Goal: Information Seeking & Learning: Learn about a topic

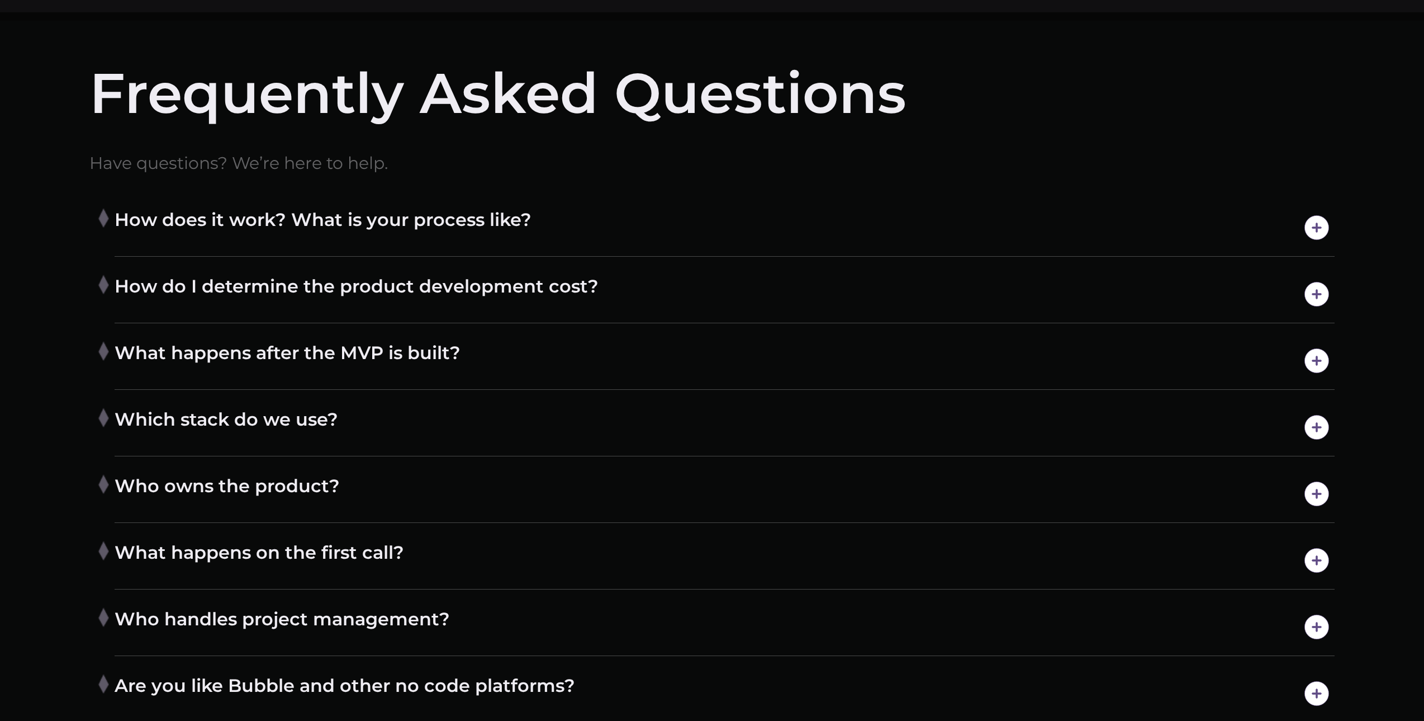
scroll to position [8106, 0]
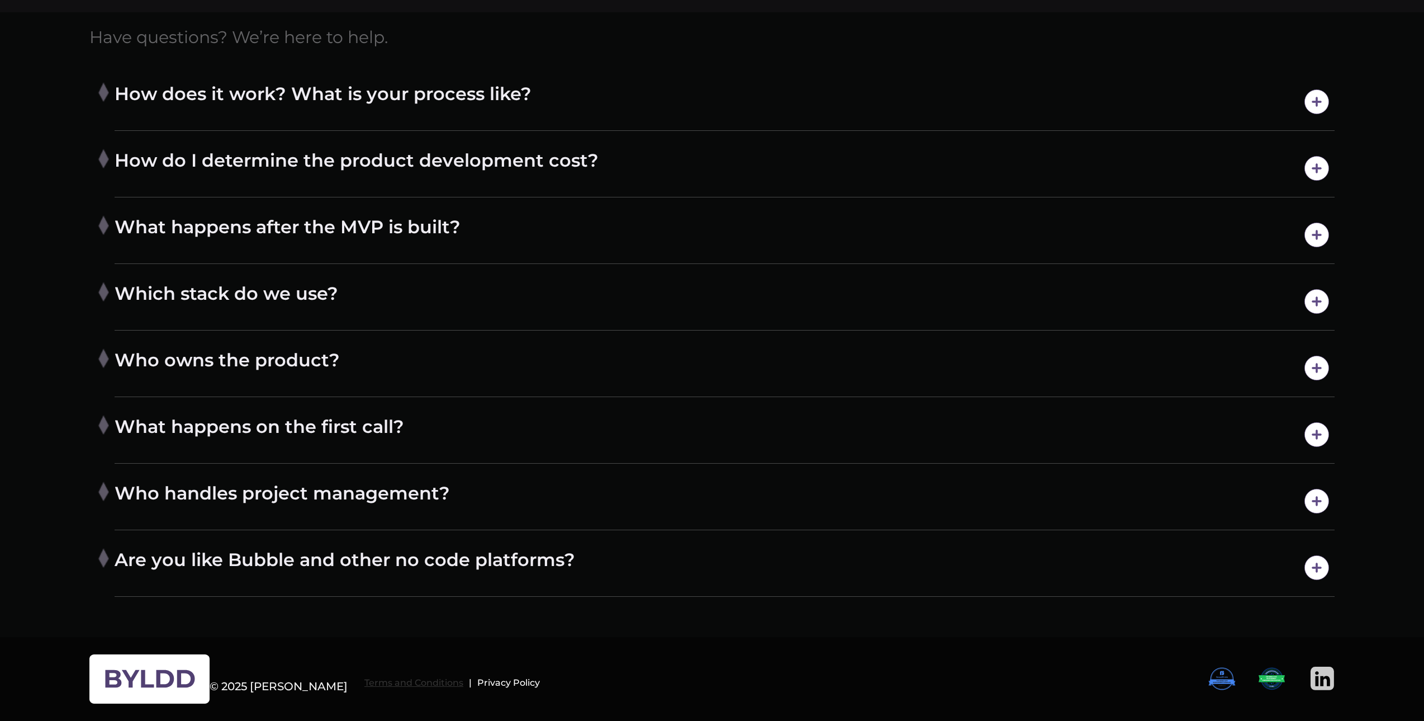
click at [364, 685] on h6 "Terms and Conditions" at bounding box center [413, 682] width 99 height 10
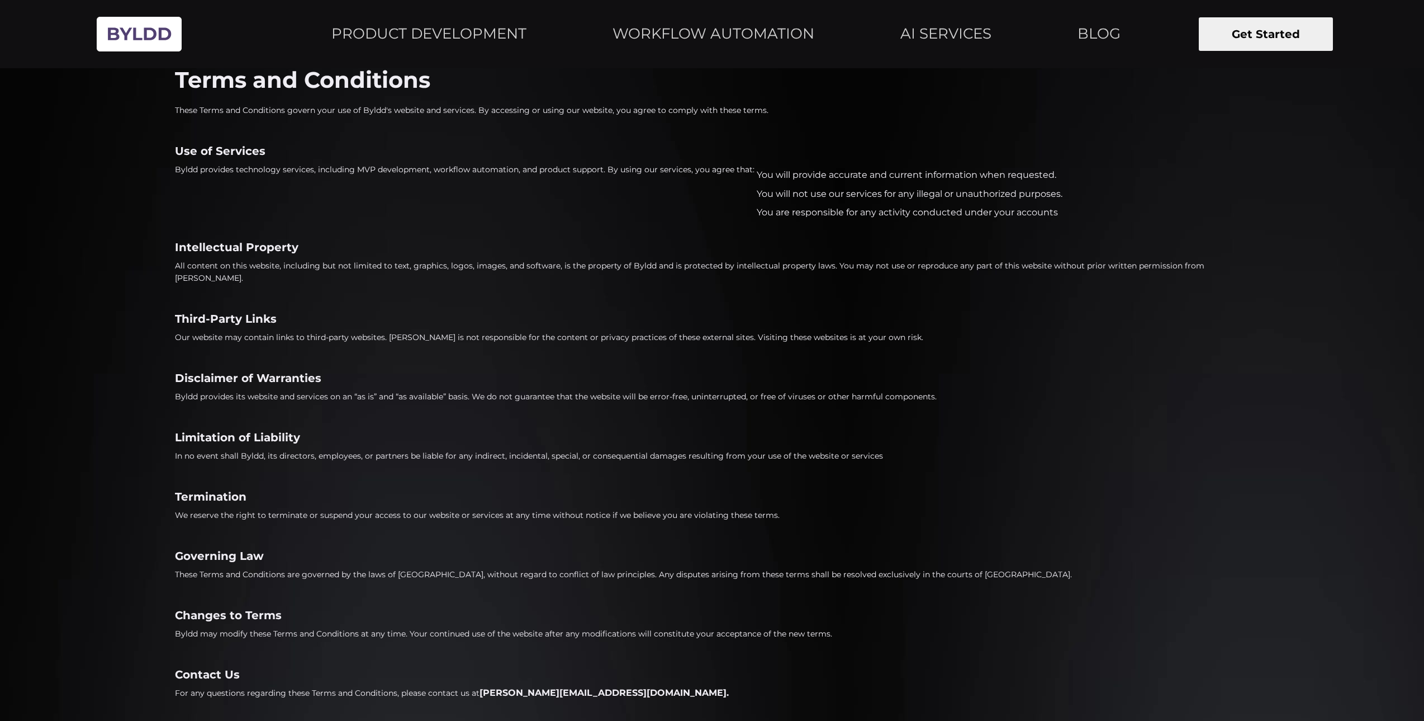
scroll to position [51, 0]
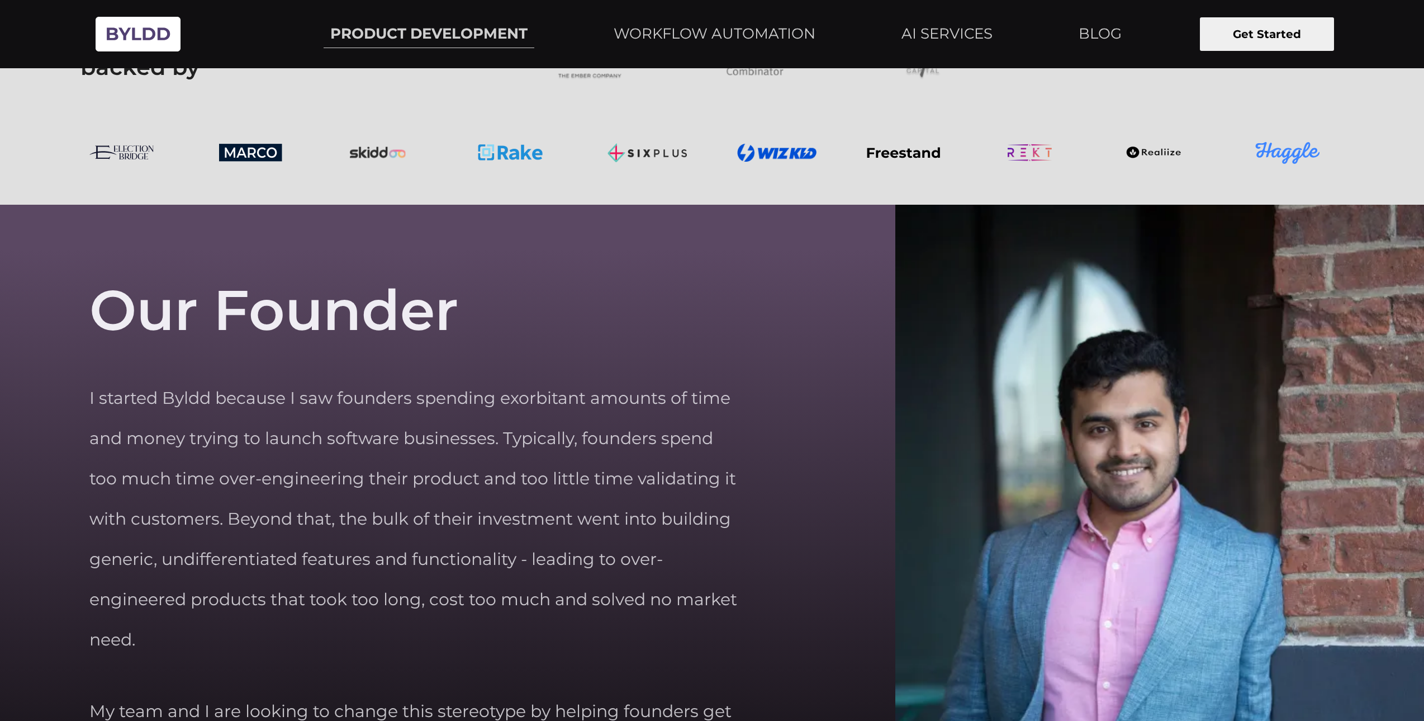
scroll to position [3912, 0]
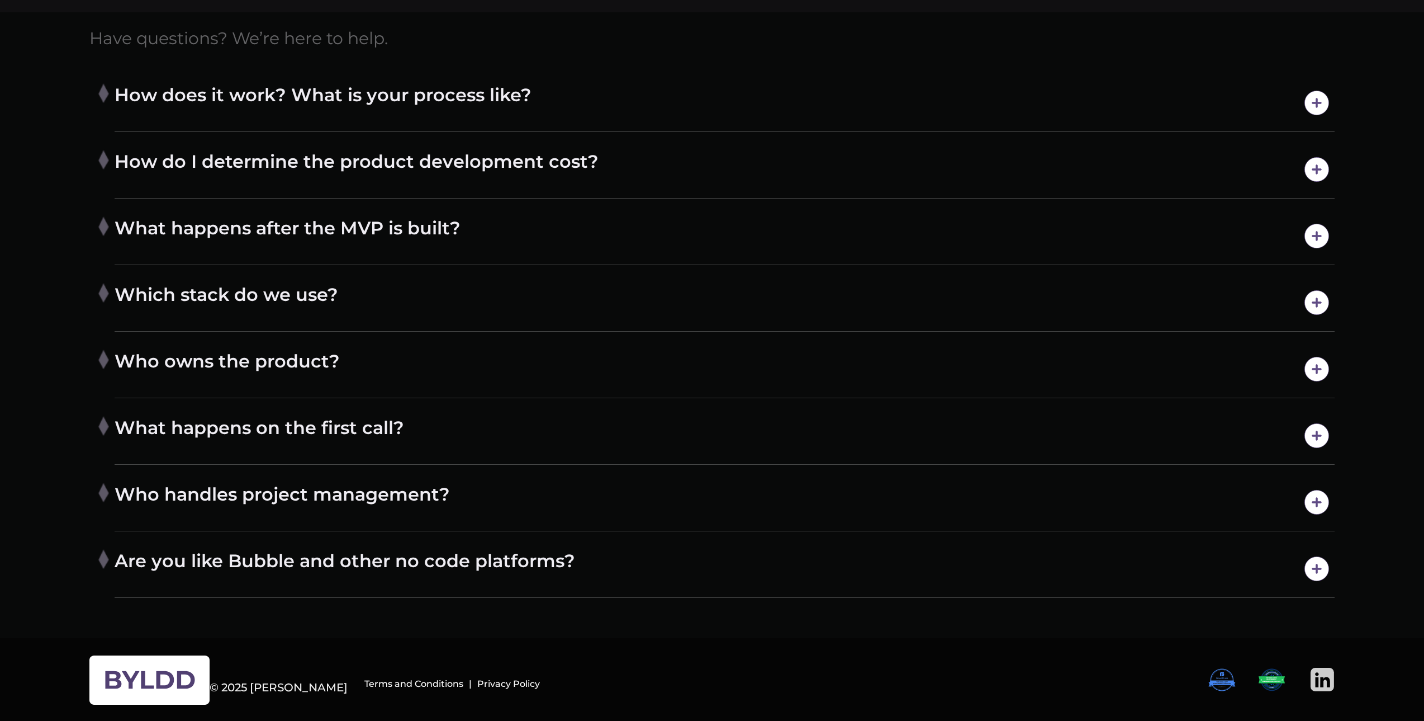
scroll to position [8106, 0]
click at [685, 563] on h4 "Are you like Bubble and other no code platforms?" at bounding box center [725, 567] width 1220 height 39
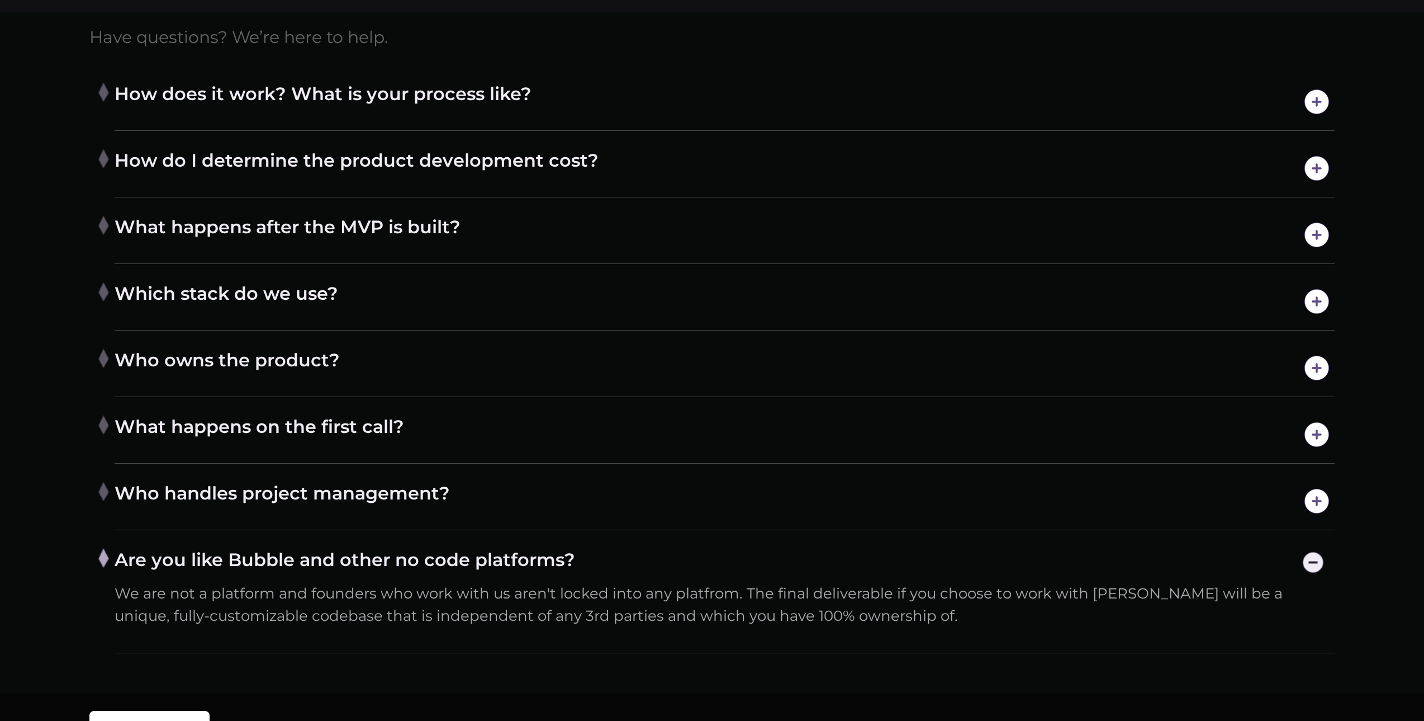
click at [684, 555] on h4 "Are you like Bubble and other no code platforms?" at bounding box center [725, 562] width 1220 height 29
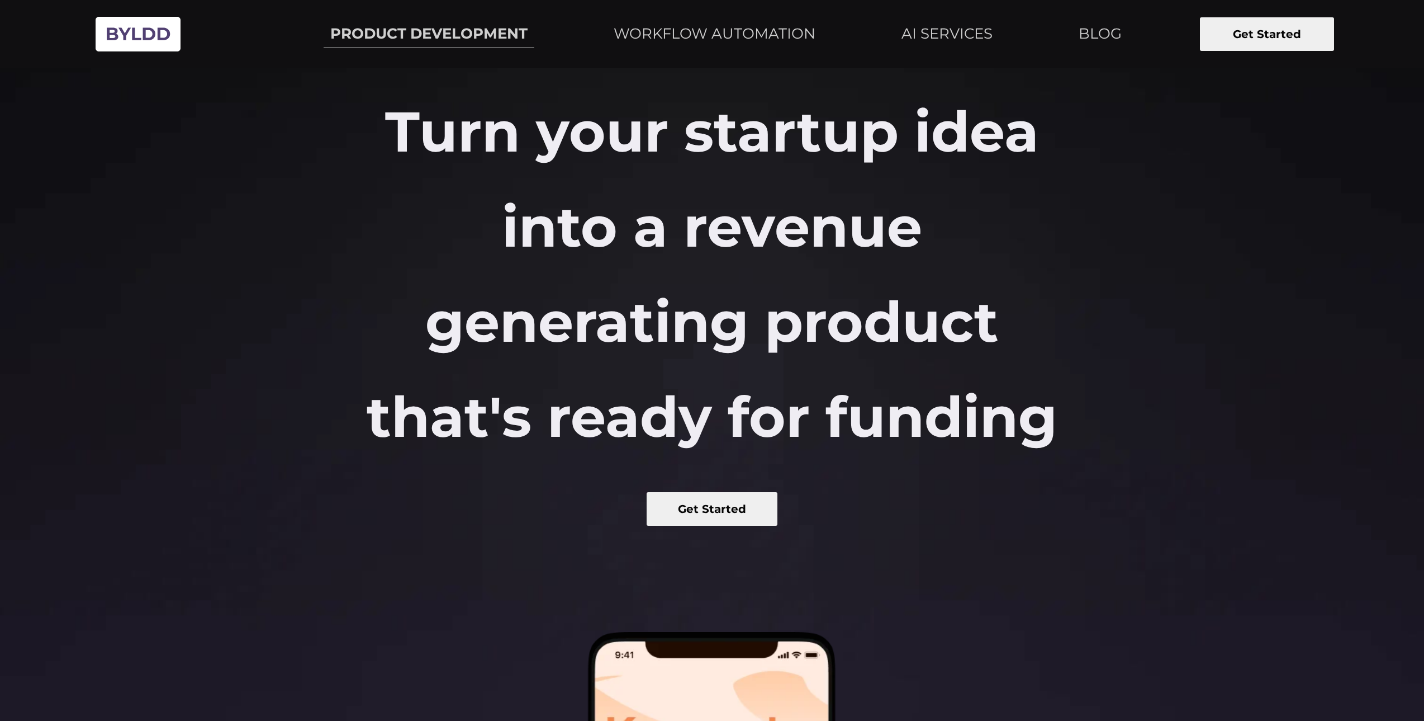
scroll to position [0, 0]
